Goal: Navigation & Orientation: Find specific page/section

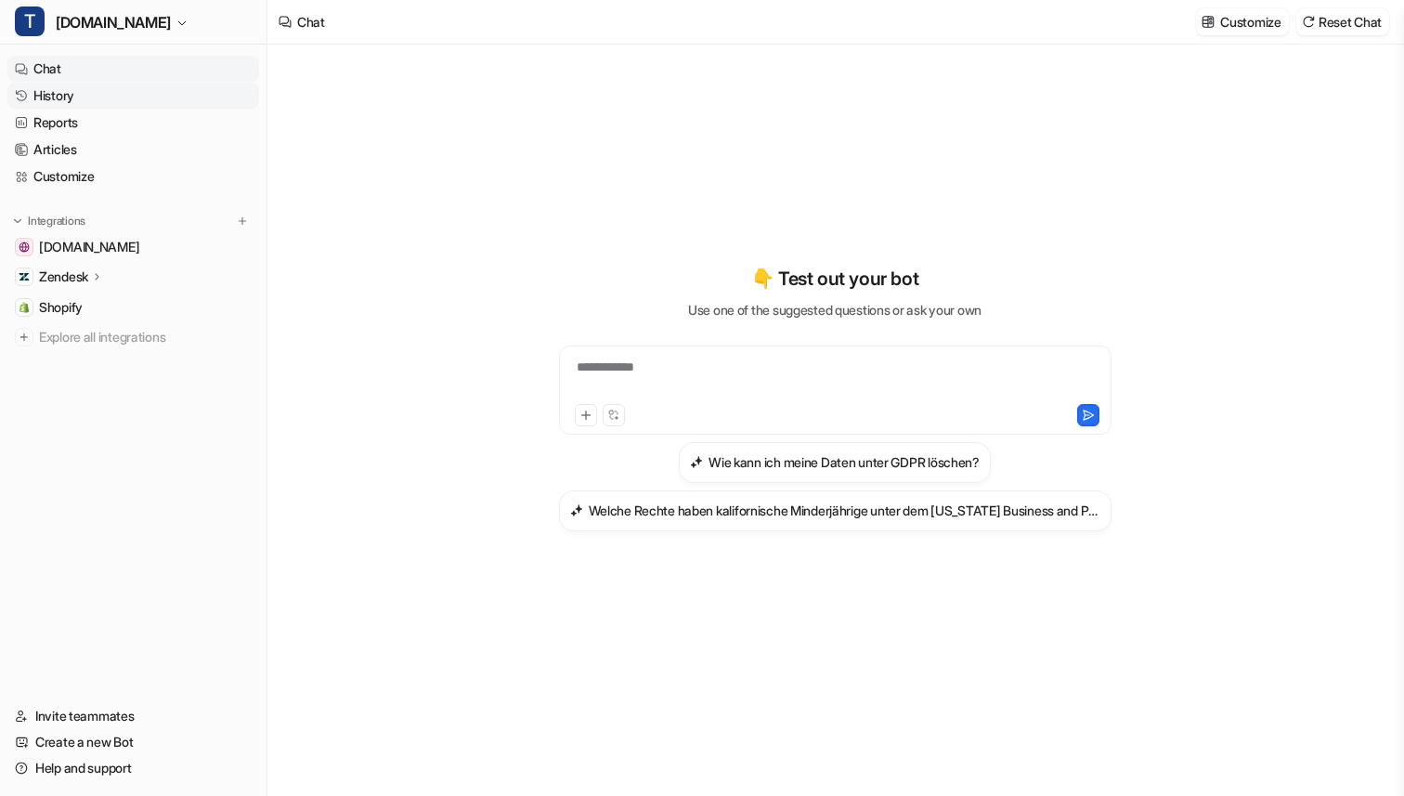
click at [72, 102] on link "History" at bounding box center [133, 96] width 252 height 26
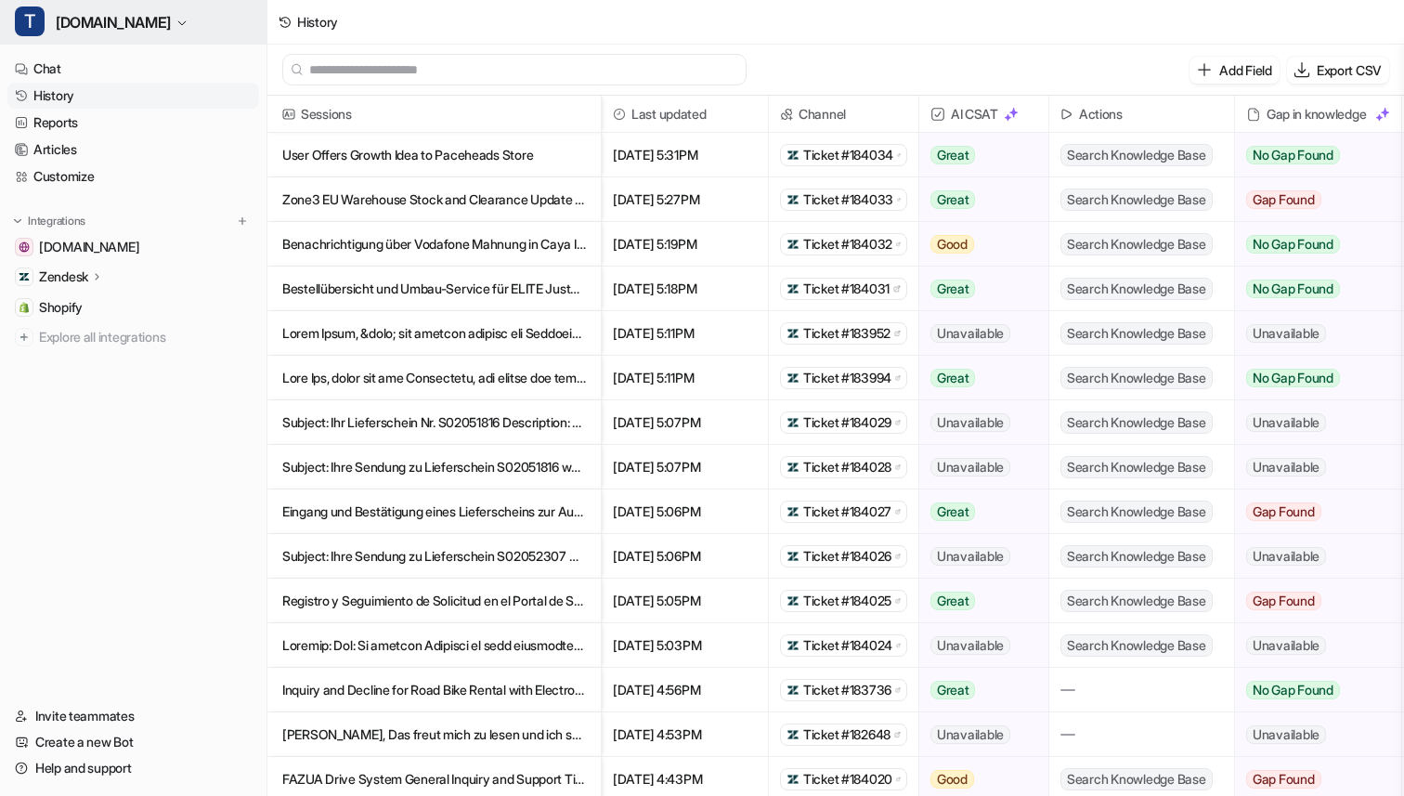
click at [98, 12] on span "[DOMAIN_NAME]" at bounding box center [113, 22] width 115 height 26
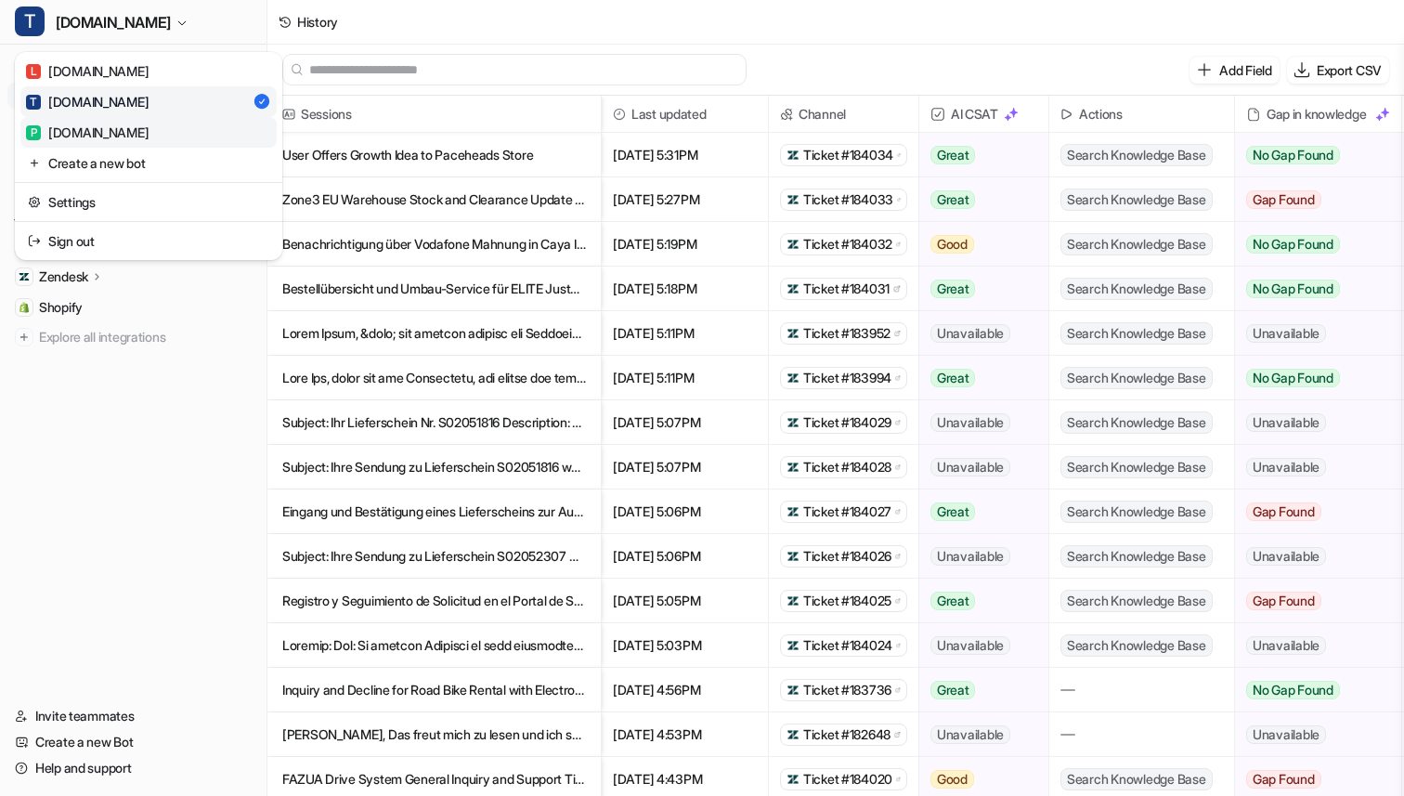
click at [128, 128] on div "P [DOMAIN_NAME]" at bounding box center [87, 133] width 123 height 20
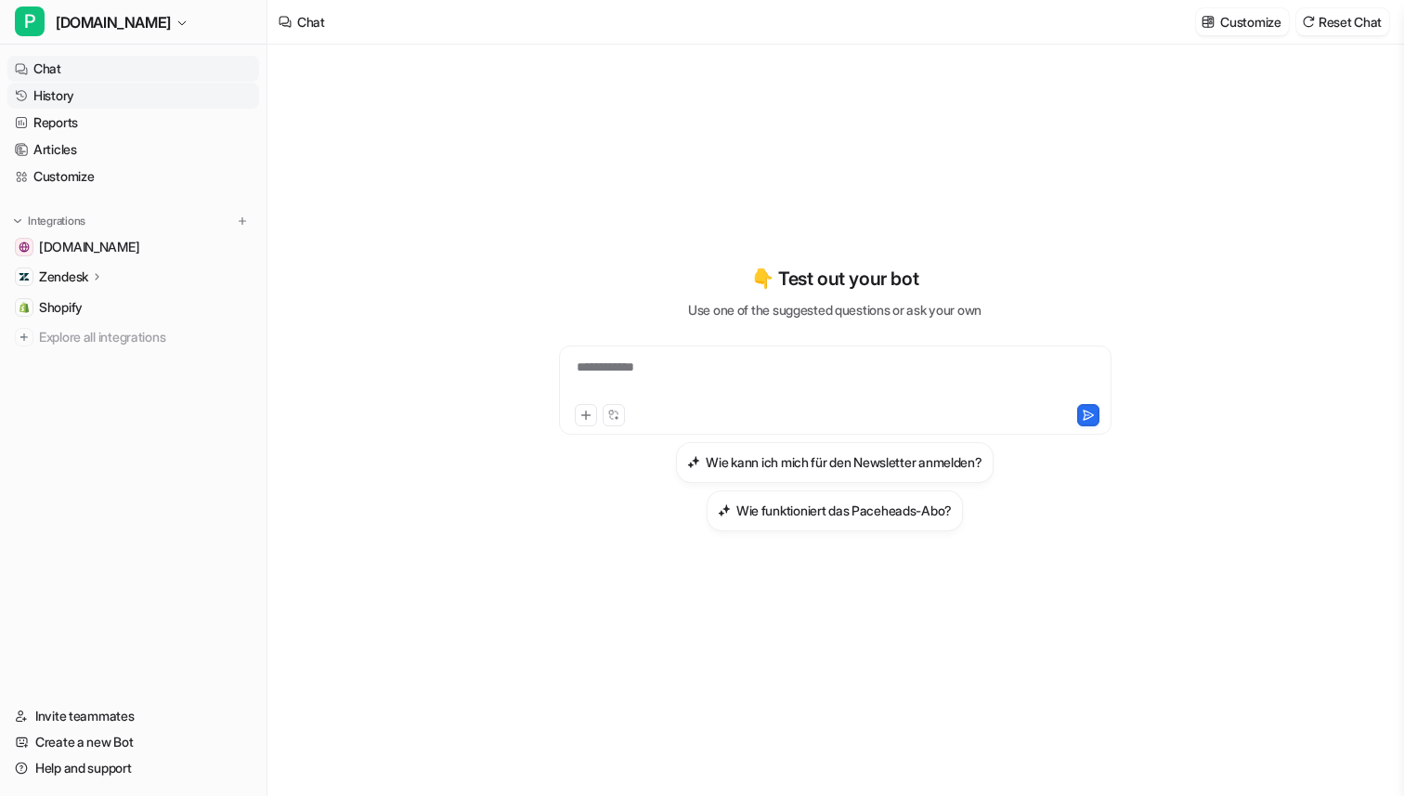
click at [68, 91] on link "History" at bounding box center [133, 96] width 252 height 26
